Goal: Task Accomplishment & Management: Manage account settings

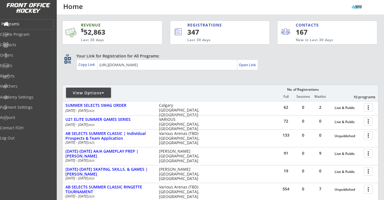
click at [22, 22] on div "Programs" at bounding box center [26, 24] width 51 height 4
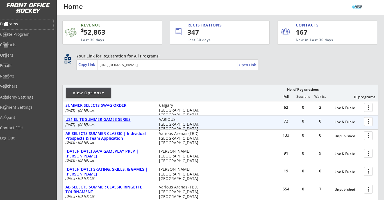
scroll to position [13, 0]
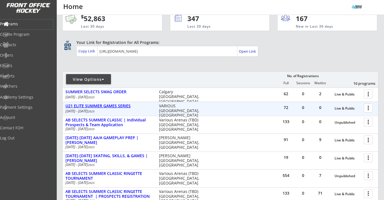
click at [118, 104] on div "U21 ELITE SUMMER GAMES SERIES" at bounding box center [109, 105] width 88 height 5
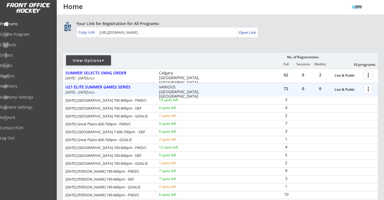
scroll to position [25, 0]
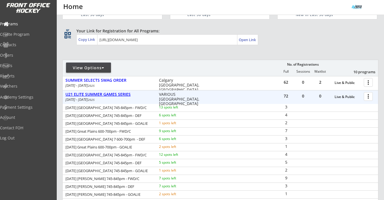
click at [118, 94] on div "U21 ELITE SUMMER GAMES SERIES" at bounding box center [109, 94] width 88 height 5
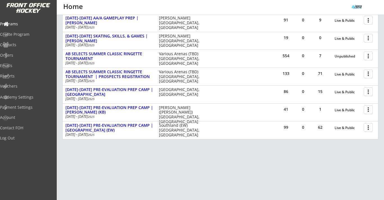
scroll to position [133, 0]
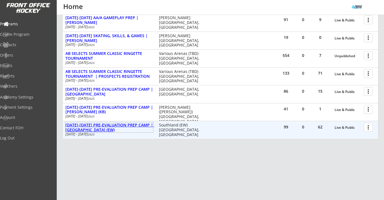
click at [129, 125] on div "[DATE]-[DATE] PRE-EVALUATION PREP CAMP | [GEOGRAPHIC_DATA] (EW)" at bounding box center [109, 128] width 88 height 10
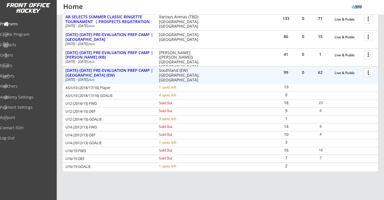
scroll to position [188, 0]
click at [19, 53] on div "Orders" at bounding box center [26, 55] width 51 height 4
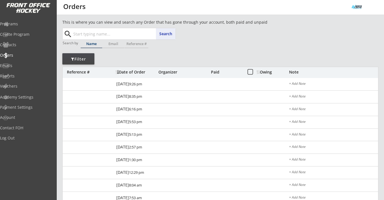
click at [91, 34] on input "text" at bounding box center [123, 33] width 103 height 11
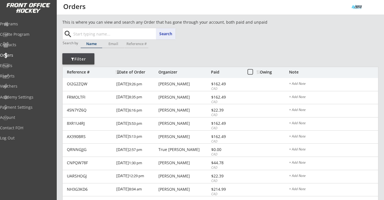
paste input "robin_greenslade@yahoo.ca"
type input "robin_greenslade@yahoo.ca"
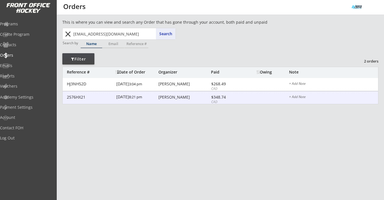
click at [174, 96] on div "Robin Greenslade" at bounding box center [184, 97] width 51 height 4
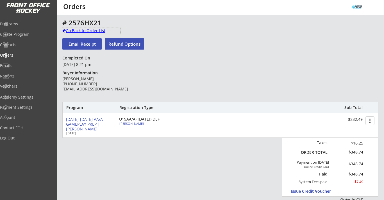
click at [100, 30] on div "Go Back to Order List" at bounding box center [91, 31] width 58 height 6
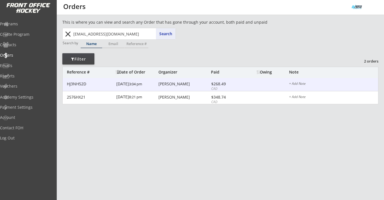
click at [179, 85] on div "Robin Greenslade" at bounding box center [184, 84] width 51 height 4
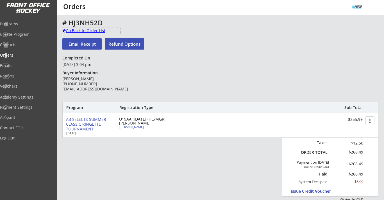
click at [98, 28] on div "Go Back to Order List" at bounding box center [91, 31] width 58 height 6
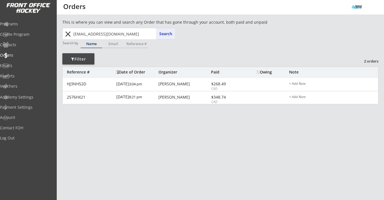
click at [68, 32] on button "close" at bounding box center [67, 34] width 9 height 9
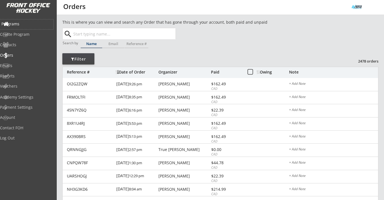
click at [17, 21] on div "Programs" at bounding box center [26, 24] width 53 height 10
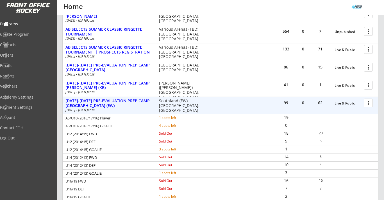
scroll to position [159, 0]
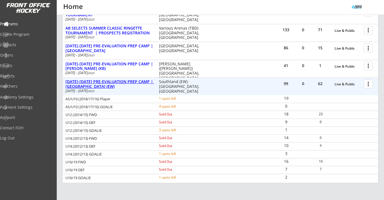
click at [143, 82] on div "[DATE]-[DATE] PRE-EVALUATION PREP CAMP | [GEOGRAPHIC_DATA] (EW)" at bounding box center [109, 84] width 88 height 10
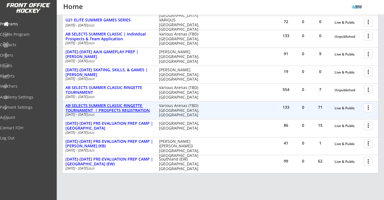
scroll to position [94, 0]
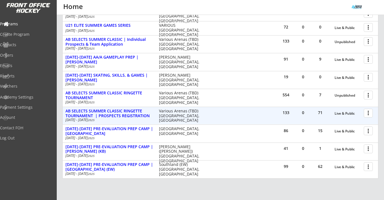
click at [369, 112] on div at bounding box center [370, 113] width 10 height 10
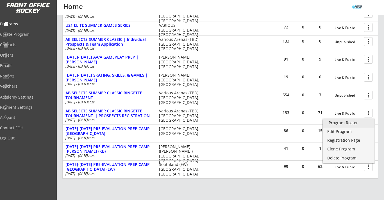
click at [359, 121] on div "Program Roster" at bounding box center [349, 123] width 40 height 4
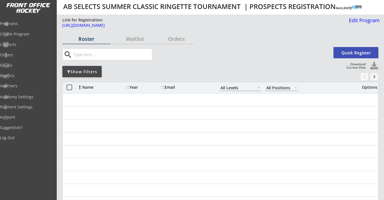
select select ""All Levels""
select select ""All Positions""
select select ""All Levels""
select select ""All Positions""
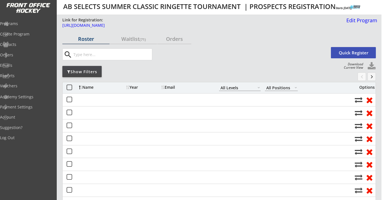
select select ""All Levels""
select select ""All Positions""
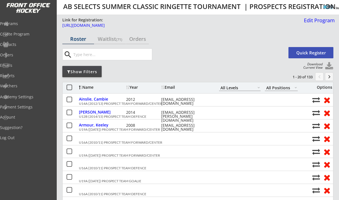
select select ""All Levels""
select select ""All Positions""
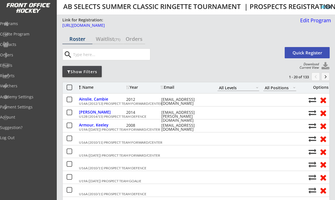
select select ""All Levels""
select select ""All Positions""
select select ""All Levels""
select select ""All Positions""
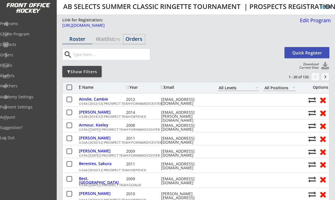
click at [130, 37] on div "Orders" at bounding box center [134, 38] width 22 height 5
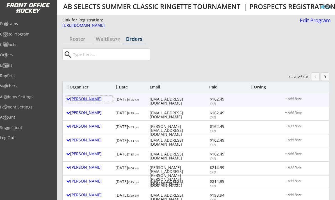
click at [93, 98] on div "[PERSON_NAME]" at bounding box center [89, 99] width 46 height 4
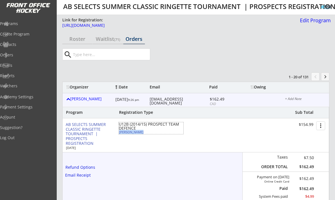
drag, startPoint x: 141, startPoint y: 132, endPoint x: 120, endPoint y: 132, distance: 21.1
click at [120, 132] on div "Faye Zagorsky" at bounding box center [150, 131] width 63 height 3
select select ""Forward""
select select ""U12B""
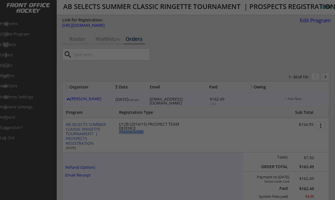
type input "FEMALE"
type input "Bow View U12"
type input "No"
type input "Hadley Thompson, Salima O, Anne Zagorsky (if possible)"
select select ""No""
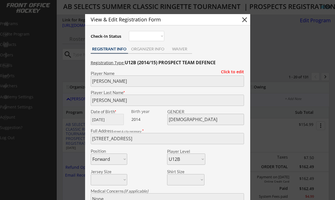
copy div "Faye Zagorsky"
click at [245, 19] on button "close" at bounding box center [245, 19] width 8 height 8
select select ""PLACEHOLDER_1427118222253""
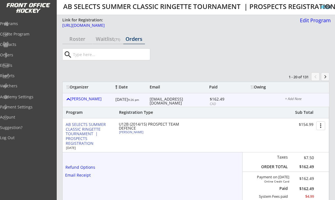
click at [168, 98] on div "sonjazagorsky@gmail.com" at bounding box center [179, 101] width 59 height 8
copy div "sonjazagorsky@gmail.com"
click at [83, 99] on div "[PERSON_NAME]" at bounding box center [89, 99] width 46 height 4
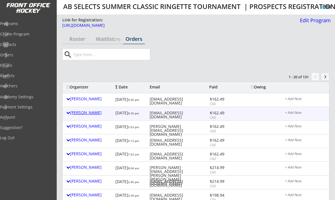
click at [82, 114] on div "[PERSON_NAME]" at bounding box center [89, 112] width 46 height 4
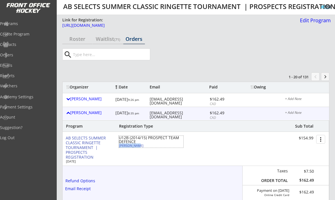
drag, startPoint x: 137, startPoint y: 146, endPoint x: 120, endPoint y: 146, distance: 17.1
click at [120, 146] on div "Salima Ogle" at bounding box center [150, 145] width 63 height 3
select select ""Defense""
select select ""U12B""
select select ""No""
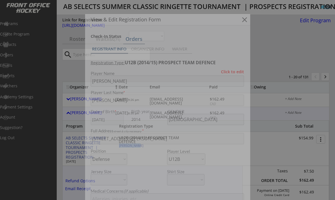
type input "Bow View U12C"
type input "Hadley Thompson U12B White"
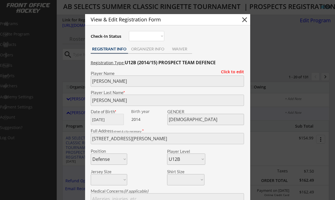
copy div "Salima Ogle"
click at [246, 21] on button "close" at bounding box center [245, 19] width 8 height 8
select select ""PLACEHOLDER_1427118222253""
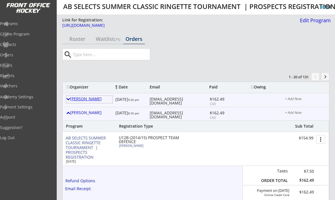
click at [92, 98] on div "Sonja Zagorsky" at bounding box center [89, 99] width 46 height 4
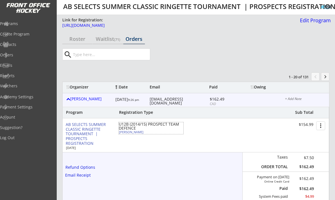
click at [125, 131] on div "Faye Zagorsky" at bounding box center [150, 131] width 63 height 3
type input "Faye"
type input "Zagorsky"
type input "08/01/2014"
type input "FEMALE"
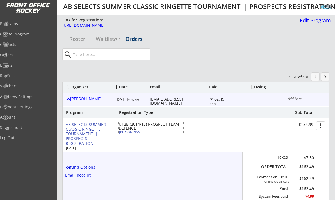
type input "121 Prestwick Estate Way, Calgary, AB T2Z 3Z2, Canada"
select select ""Forward""
select select ""U12B""
type input "None"
type input "Sonja Zagorsky"
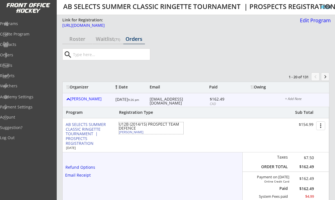
type input "(403) 463-2765"
type input "Bow View U12"
type input "No"
select select ""No""
type input "Hadley Thompson, Salima O, Anne Zagorsky (if possible)"
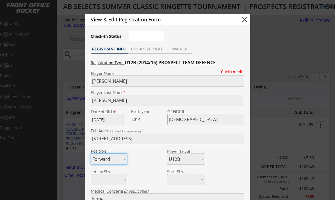
click at [247, 20] on button "close" at bounding box center [245, 19] width 8 height 8
select select ""PLACEHOLDER_1427118222253""
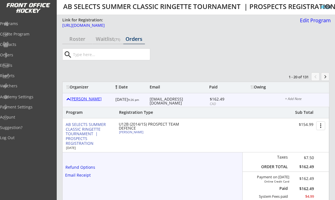
click at [69, 99] on div at bounding box center [68, 99] width 4 height 4
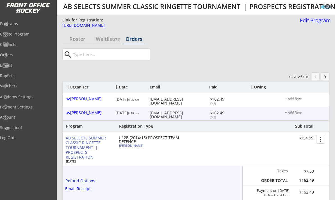
click at [166, 114] on div "erikp16@yahoo.com" at bounding box center [179, 115] width 59 height 8
copy div "erikp16@yahoo.com"
click at [78, 108] on div "Erik Puzon 8/18/25 8:35 pm erikp16@yahoo.com $162.49 CAD + Add Note" at bounding box center [196, 113] width 267 height 13
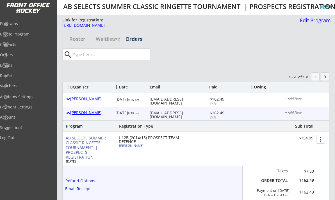
click at [78, 111] on div "Erik Puzon" at bounding box center [89, 112] width 46 height 4
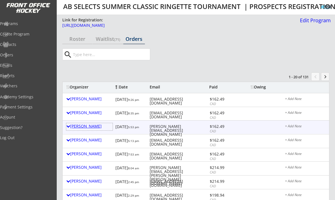
click at [84, 126] on div "Travis Thompson" at bounding box center [89, 126] width 46 height 4
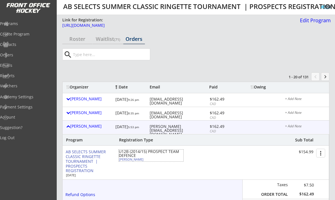
drag, startPoint x: 146, startPoint y: 160, endPoint x: 120, endPoint y: 160, distance: 25.6
click at [120, 160] on div "Hadley Thompson" at bounding box center [150, 158] width 63 height 3
select select ""Defense""
select select ""U12B""
select select ""Yes""
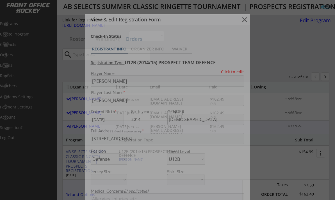
type input "Bowview 12C -Dynamite"
type input "Faye Zagoraky and Salima Ogle"
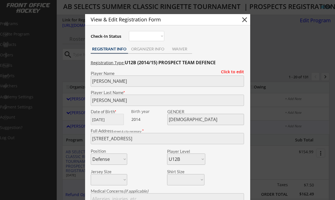
copy div "Hadley Thompson"
click at [245, 19] on button "close" at bounding box center [245, 19] width 8 height 8
select select ""PLACEHOLDER_1427118222253""
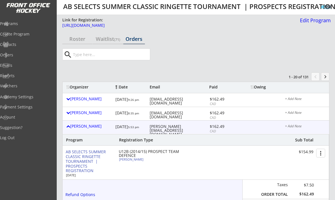
click at [163, 125] on div "travis@btllp.ca" at bounding box center [179, 130] width 59 height 12
copy div "travis@btllp.ca"
click at [99, 126] on div "Travis Thompson" at bounding box center [89, 126] width 46 height 4
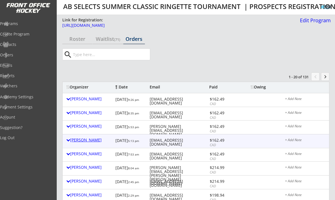
click at [85, 140] on div "Jyl Radwell" at bounding box center [89, 140] width 46 height 4
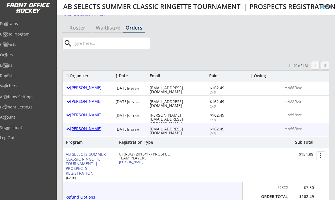
scroll to position [13, 0]
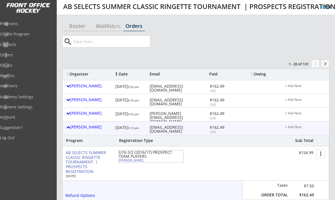
drag, startPoint x: 143, startPoint y: 160, endPoint x: 120, endPoint y: 159, distance: 23.6
click at [120, 159] on div "Violet Macmillan" at bounding box center [150, 159] width 63 height 3
select select ""Forward""
select select ""U10-3""
select select ""No""
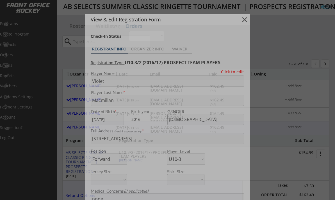
type input "U 10 Step 3 South Cal"
type input "Emily Wilmont"
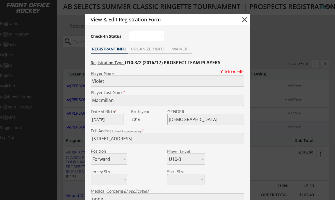
copy div "Violet Macmillan"
click at [244, 19] on button "close" at bounding box center [245, 19] width 8 height 8
select select ""PLACEHOLDER_1427118222253""
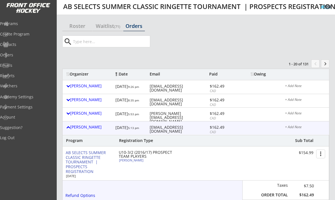
click at [138, 161] on div "Violet Macmillan" at bounding box center [150, 159] width 63 height 3
type input "Violet"
type input "Macmillan"
type input "07/22/2016"
type input "FEMALE"
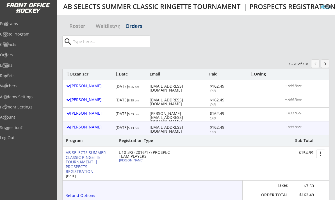
type input "69 Coach Ct SW, Calgary, AB T3H 4P7, Canada"
select select ""Forward""
select select ""U10-3""
type input "none"
type input "Graham MacMillan"
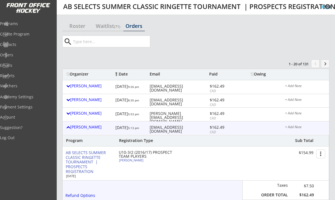
type input "(587) 435-3600"
type input "U 10 Step 3 South Cal"
type input "No"
select select ""No""
type input "Emily Wilmont"
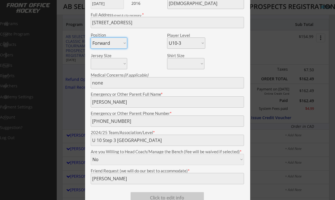
scroll to position [128, 0]
click at [73, 107] on div at bounding box center [167, 100] width 335 height 200
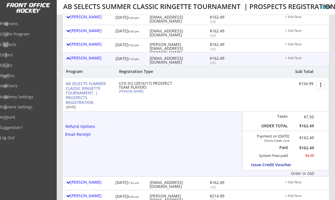
scroll to position [82, 0]
click at [164, 57] on div "jlradwell@gmail.com" at bounding box center [179, 60] width 59 height 8
copy div "jlradwell@gmail.com"
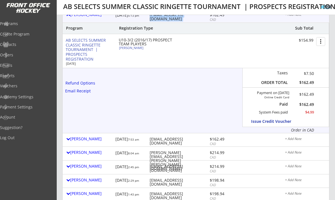
scroll to position [135, 0]
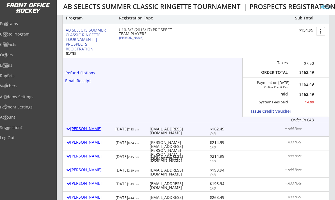
click at [89, 130] on div "Kim Budianto" at bounding box center [89, 128] width 46 height 4
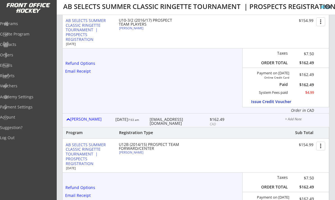
scroll to position [151, 0]
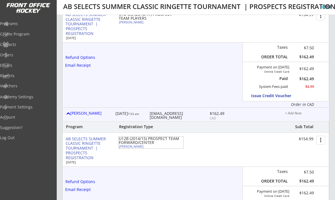
drag, startPoint x: 142, startPoint y: 146, endPoint x: 119, endPoint y: 147, distance: 22.5
click at [119, 147] on div "Avery Budianto" at bounding box center [150, 145] width 63 height 3
select select ""Forward""
select select ""U12B""
select select ""No""
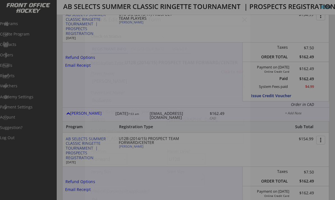
type input "South Calgary"
type input "Kennedy Glemser"
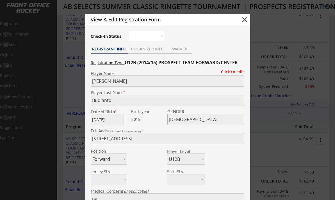
copy div "Avery Budianto"
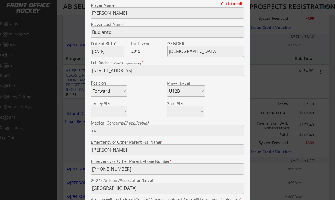
scroll to position [212, 0]
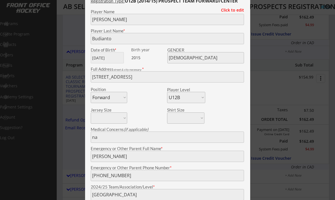
click at [268, 96] on div at bounding box center [167, 100] width 335 height 200
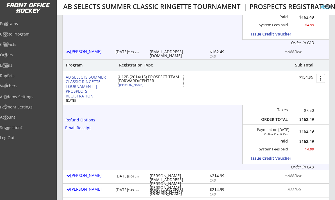
click at [126, 85] on div "Avery Budianto" at bounding box center [150, 84] width 63 height 3
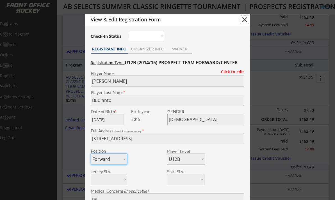
click at [247, 17] on button "close" at bounding box center [245, 19] width 8 height 8
select select ""PLACEHOLDER_1427118222253""
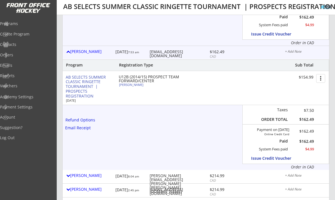
scroll to position [206, 0]
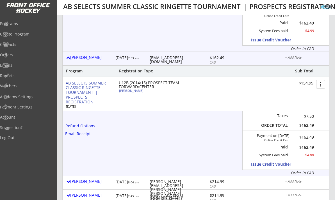
click at [169, 54] on div "Kim Budianto 8/18/25 7:53 am kastringer80@gmail.com $162.49 CAD + Add Note" at bounding box center [196, 58] width 267 height 13
click at [180, 59] on div "kastringer80@gmail.com" at bounding box center [179, 60] width 59 height 8
click at [169, 60] on div "kastringer80@gmail.com" at bounding box center [179, 60] width 59 height 8
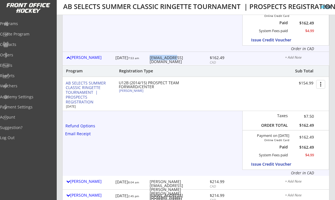
click at [169, 60] on div "kastringer80@gmail.com" at bounding box center [179, 60] width 59 height 8
copy div "kastringer80@gmail.com"
click at [91, 55] on div "Kim Budianto" at bounding box center [89, 57] width 46 height 4
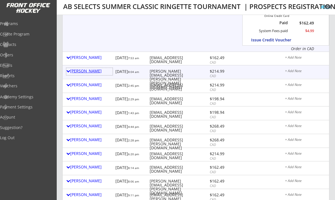
click at [90, 72] on div "Tracey Miller" at bounding box center [89, 71] width 46 height 4
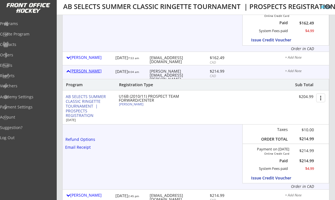
click at [90, 72] on div "Tracey Miller" at bounding box center [89, 71] width 46 height 4
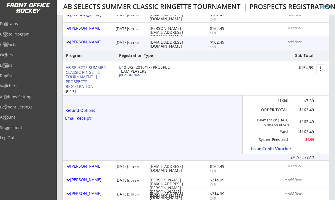
scroll to position [97, 0]
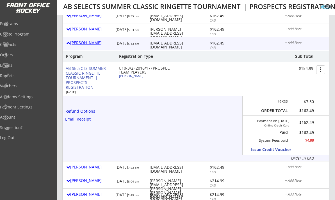
click at [86, 39] on div "Jyl Radwell 8/18/25 5:13 pm jlradwell@gmail.com $162.49 CAD + Add Note" at bounding box center [196, 43] width 267 height 13
click at [87, 43] on div "Jyl Radwell" at bounding box center [89, 43] width 46 height 4
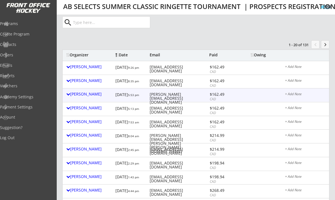
scroll to position [24, 0]
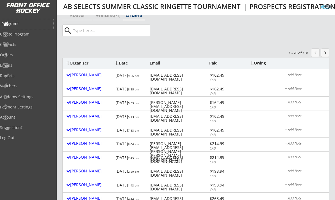
click at [28, 26] on div "Programs" at bounding box center [26, 24] width 51 height 4
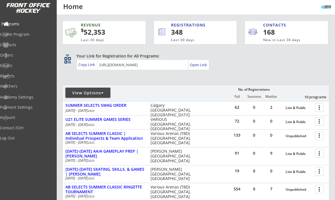
click at [27, 26] on div "Programs" at bounding box center [26, 24] width 53 height 10
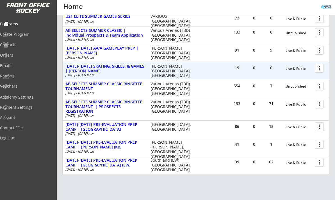
scroll to position [105, 0]
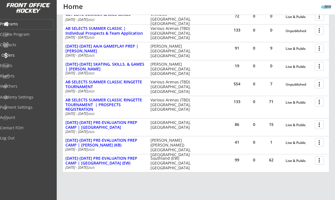
click at [24, 58] on div "Orders" at bounding box center [26, 56] width 53 height 10
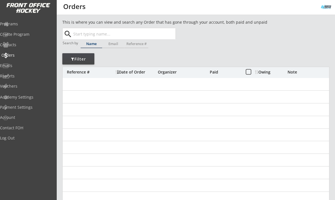
click at [24, 58] on div "Orders" at bounding box center [26, 56] width 53 height 10
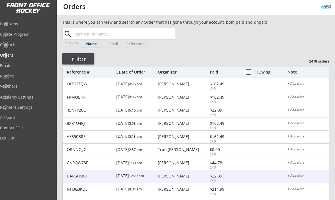
click at [170, 176] on div "[PERSON_NAME]" at bounding box center [183, 176] width 50 height 4
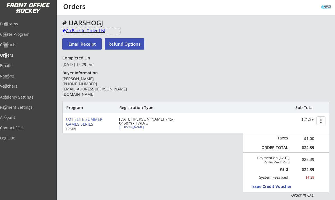
click at [68, 29] on div "Go Back to Order List" at bounding box center [91, 31] width 58 height 6
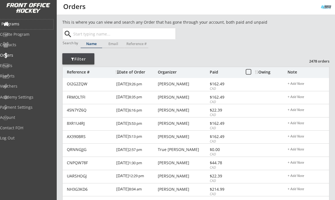
click at [27, 22] on div "Programs" at bounding box center [26, 24] width 51 height 4
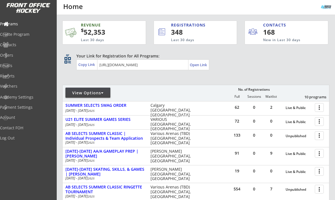
scroll to position [119, 0]
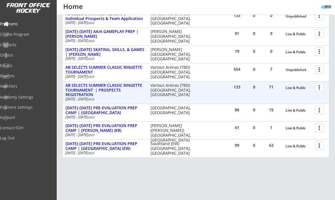
click at [318, 89] on div at bounding box center [321, 87] width 10 height 10
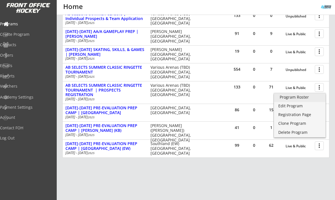
click at [315, 97] on div "Program Roster" at bounding box center [300, 97] width 40 height 4
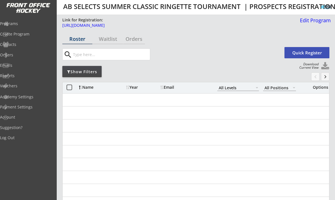
select select ""All Levels""
select select ""All Positions""
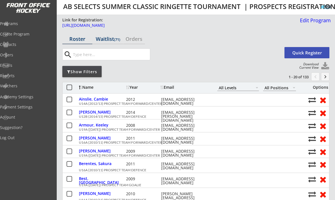
click at [109, 38] on div "Waitlist (71)" at bounding box center [108, 38] width 30 height 5
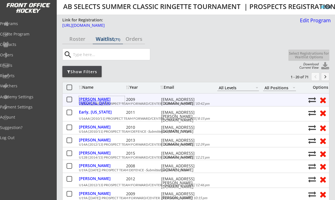
click at [95, 98] on div "Lysak, Alli" at bounding box center [102, 101] width 46 height 8
select select ""Forward""
select select ""U19AA""
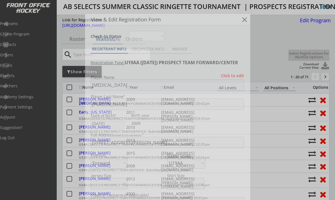
type input "FEMALE"
type input "Blaze/Zone2AA/U16AA"
type input "No"
type input "."
select select ""No""
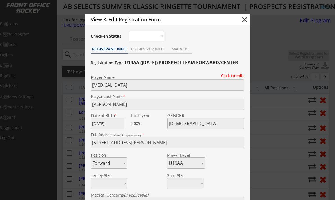
click at [244, 18] on button "close" at bounding box center [245, 19] width 8 height 8
select select ""PLACEHOLDER_1427118222253""
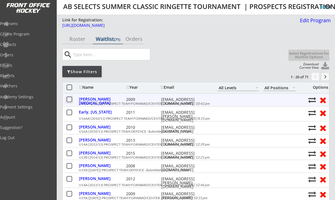
click at [70, 99] on button at bounding box center [69, 99] width 7 height 7
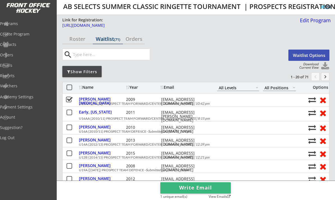
click at [304, 58] on button "Waitlist Options" at bounding box center [309, 54] width 41 height 11
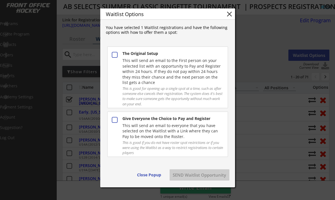
click at [170, 120] on div "Give Everyone the Choice to Pay and Register" at bounding box center [173, 119] width 101 height 6
click at [199, 173] on button "SEND Waitlist Opportunity" at bounding box center [200, 174] width 60 height 11
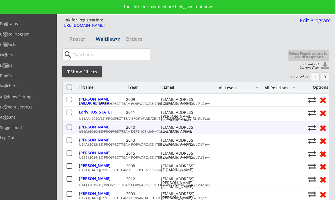
click at [99, 128] on div "Zajdlik, Elena" at bounding box center [102, 127] width 46 height 4
type input "Elena"
type input "Zajdlik"
type input "12/19/2010"
type input "FEMALE"
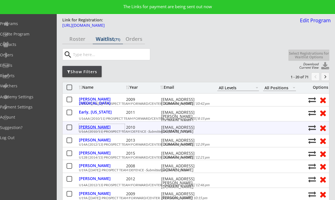
type input "51 Scenic Cove Pl NW, Calgary, AB T3L 1M6, Canada"
select select ""Defense""
select select ""U16A""
type input "none"
type input "mara Severi"
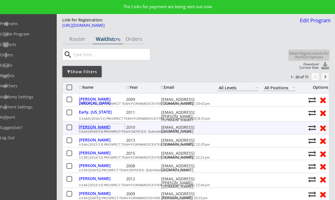
type input "(587) 703-1384"
type input "No"
select select ""No""
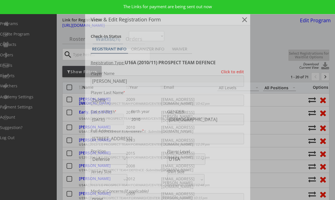
type input "Northwest"
type input "none"
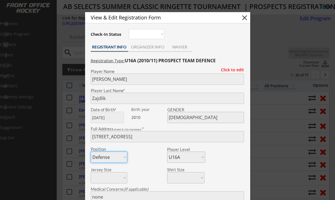
scroll to position [2, 0]
click at [246, 19] on button "close" at bounding box center [245, 17] width 8 height 8
select select ""PLACEHOLDER_1427118222253""
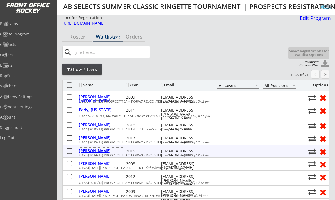
click at [103, 151] on div "Campbell, Clara" at bounding box center [102, 150] width 46 height 4
type input "Clara"
type input "Campbell"
type input "08/26/2015"
type input "FEMALE"
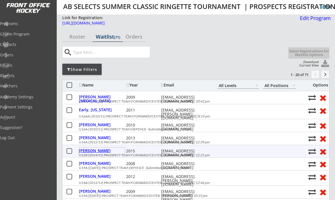
type input "35 Lake Patricia Pl SE, Calgary, AB T2J 2S1, Canada"
select select ""Forward""
select select ""U10-2""
type input "Susan Campbell"
type input "(403) 860-8610"
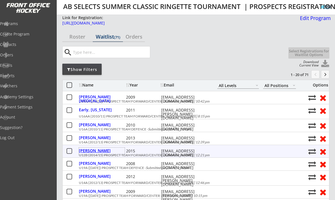
type input "No"
select select ""No""
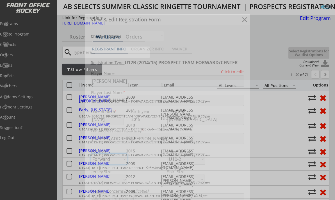
type input "Bowview U10-2"
type input "Brenna Hiller"
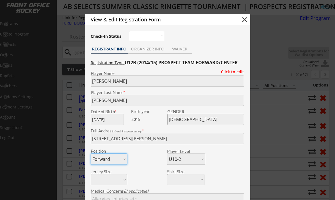
click at [244, 20] on button "close" at bounding box center [245, 19] width 8 height 8
select select ""PLACEHOLDER_1427118222253""
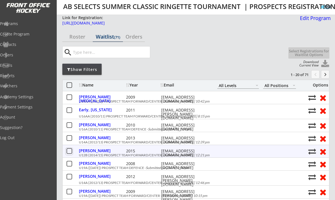
click at [71, 151] on button at bounding box center [69, 151] width 7 height 7
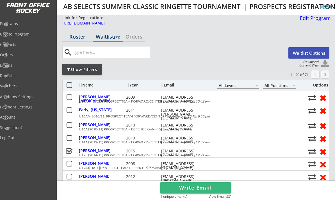
click at [76, 35] on div "Roster" at bounding box center [77, 36] width 30 height 5
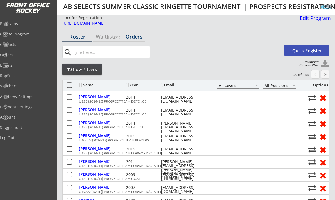
click at [133, 39] on div "Orders" at bounding box center [134, 36] width 22 height 5
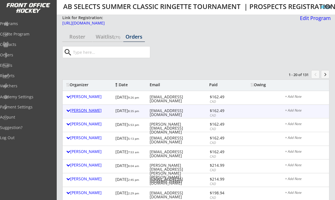
click at [84, 113] on div "Erik Puzon" at bounding box center [89, 110] width 46 height 7
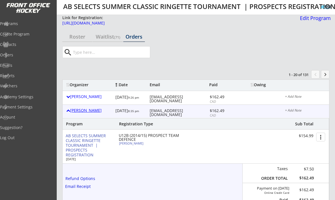
click at [84, 113] on div "Erik Puzon" at bounding box center [89, 110] width 46 height 7
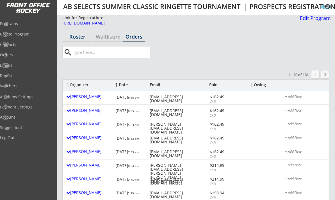
click at [79, 37] on div "Roster" at bounding box center [77, 36] width 30 height 5
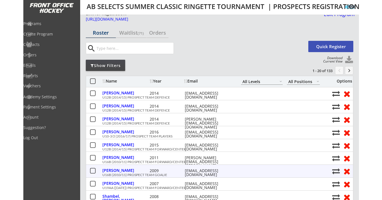
scroll to position [6, 0]
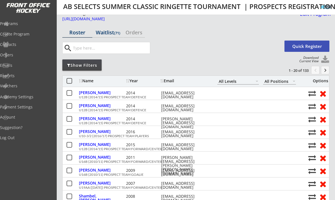
click at [114, 37] on div "Waitlist (71)" at bounding box center [108, 33] width 30 height 10
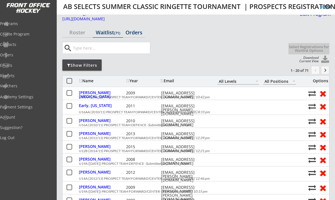
click at [133, 30] on div "Orders" at bounding box center [134, 32] width 22 height 5
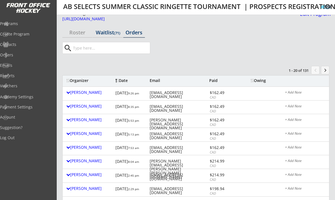
click at [96, 32] on div "Waitlist (71)" at bounding box center [108, 32] width 30 height 5
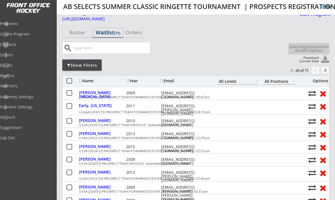
select select ""All Levels""
select select ""All Positions""
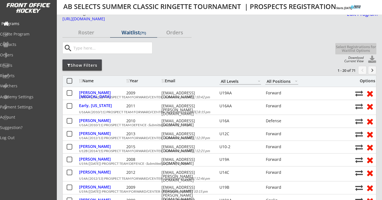
click at [26, 23] on div "Programs" at bounding box center [26, 24] width 51 height 4
